Goal: Check status: Check status

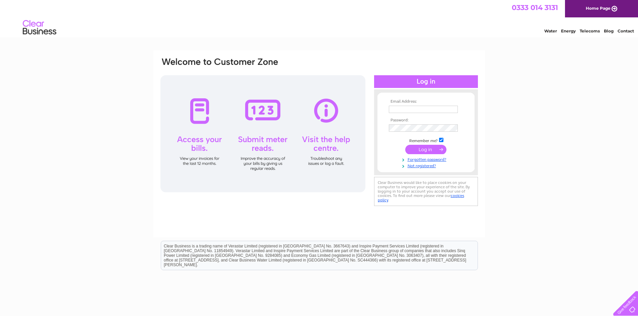
type input "QVHIRE@OUTLOOK.COM"
click at [425, 148] on input "submit" at bounding box center [425, 149] width 41 height 9
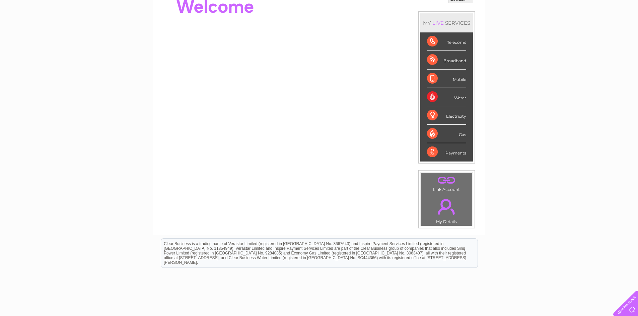
scroll to position [22, 0]
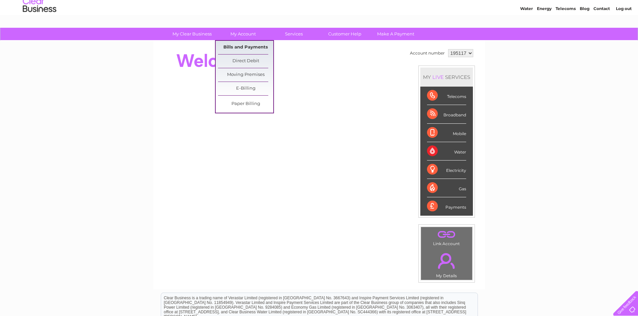
click at [247, 42] on link "Bills and Payments" at bounding box center [245, 47] width 55 height 13
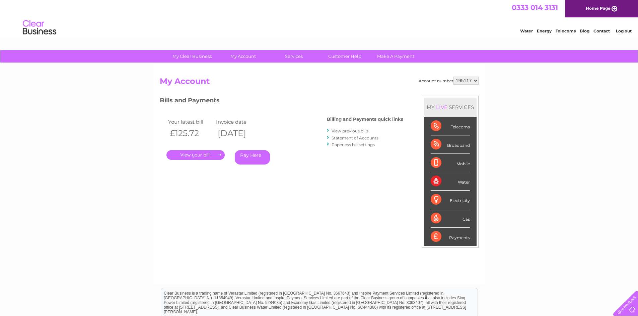
click at [193, 152] on link "." at bounding box center [195, 155] width 58 height 10
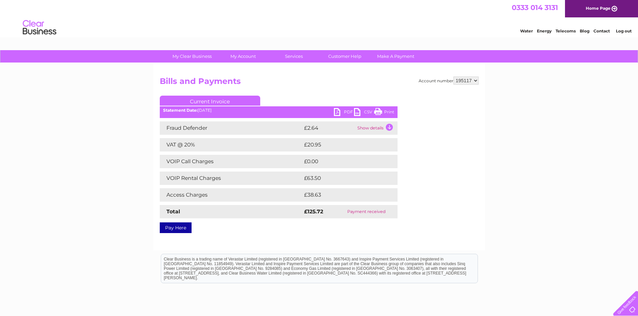
click at [383, 108] on ul "Current Invoice" at bounding box center [279, 102] width 238 height 12
click at [377, 112] on link "Print" at bounding box center [384, 113] width 20 height 10
